Goal: Answer question/provide support

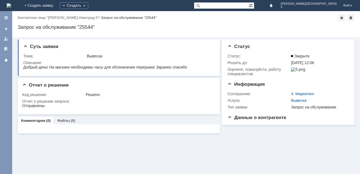
click at [11, 3] on img at bounding box center [9, 5] width 4 height 4
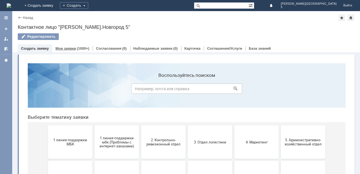
click at [63, 47] on link "Мои заявки" at bounding box center [65, 48] width 21 height 4
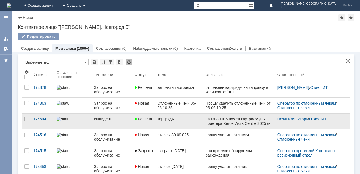
click at [166, 119] on div "картридж" at bounding box center [179, 119] width 44 height 4
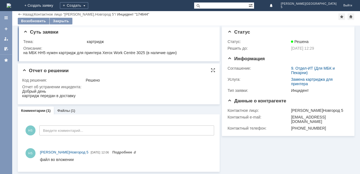
scroll to position [3, 0]
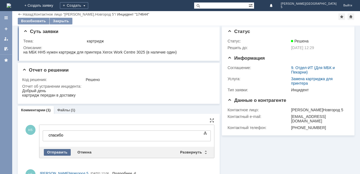
click at [60, 151] on div "Отправить" at bounding box center [57, 152] width 27 height 7
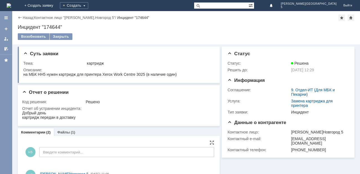
click at [11, 3] on img at bounding box center [9, 5] width 4 height 4
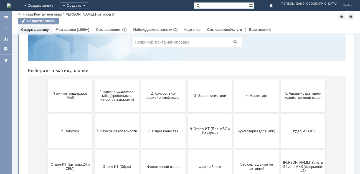
click at [63, 29] on link "Мои заявки" at bounding box center [65, 29] width 21 height 4
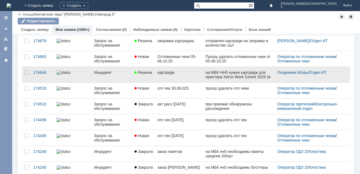
click at [166, 71] on div "картридж" at bounding box center [179, 72] width 44 height 4
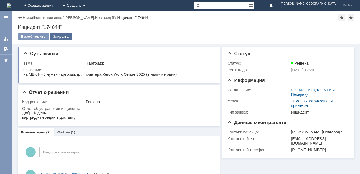
click at [63, 34] on div "Закрыть" at bounding box center [61, 36] width 23 height 7
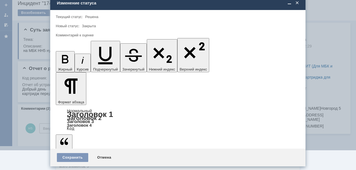
click at [77, 154] on div "5 - Отлично" at bounding box center [178, 157] width 244 height 9
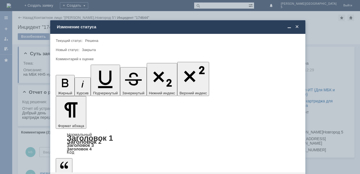
type input "5 - Отлично"
